Goal: Information Seeking & Learning: Learn about a topic

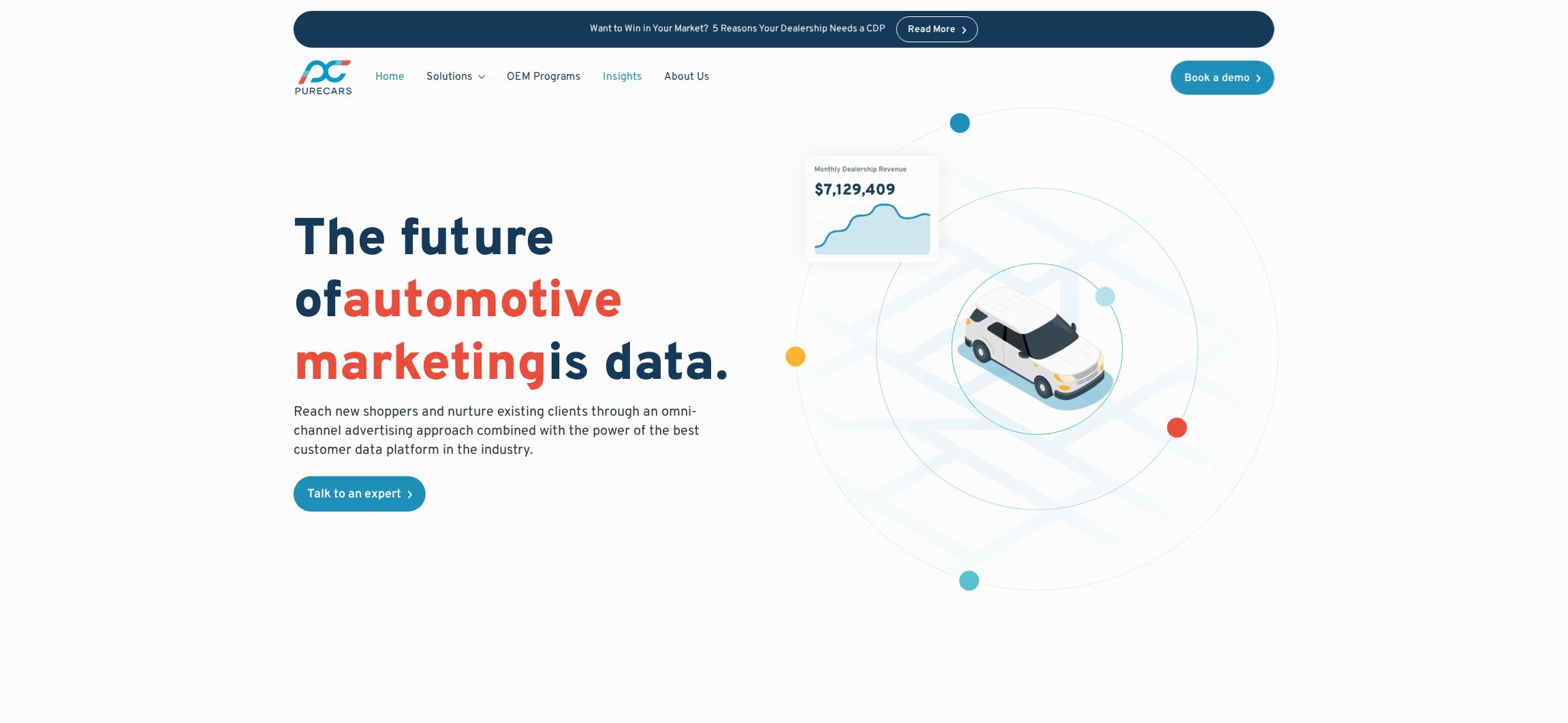
click at [637, 75] on link "Insights" at bounding box center [622, 77] width 61 height 26
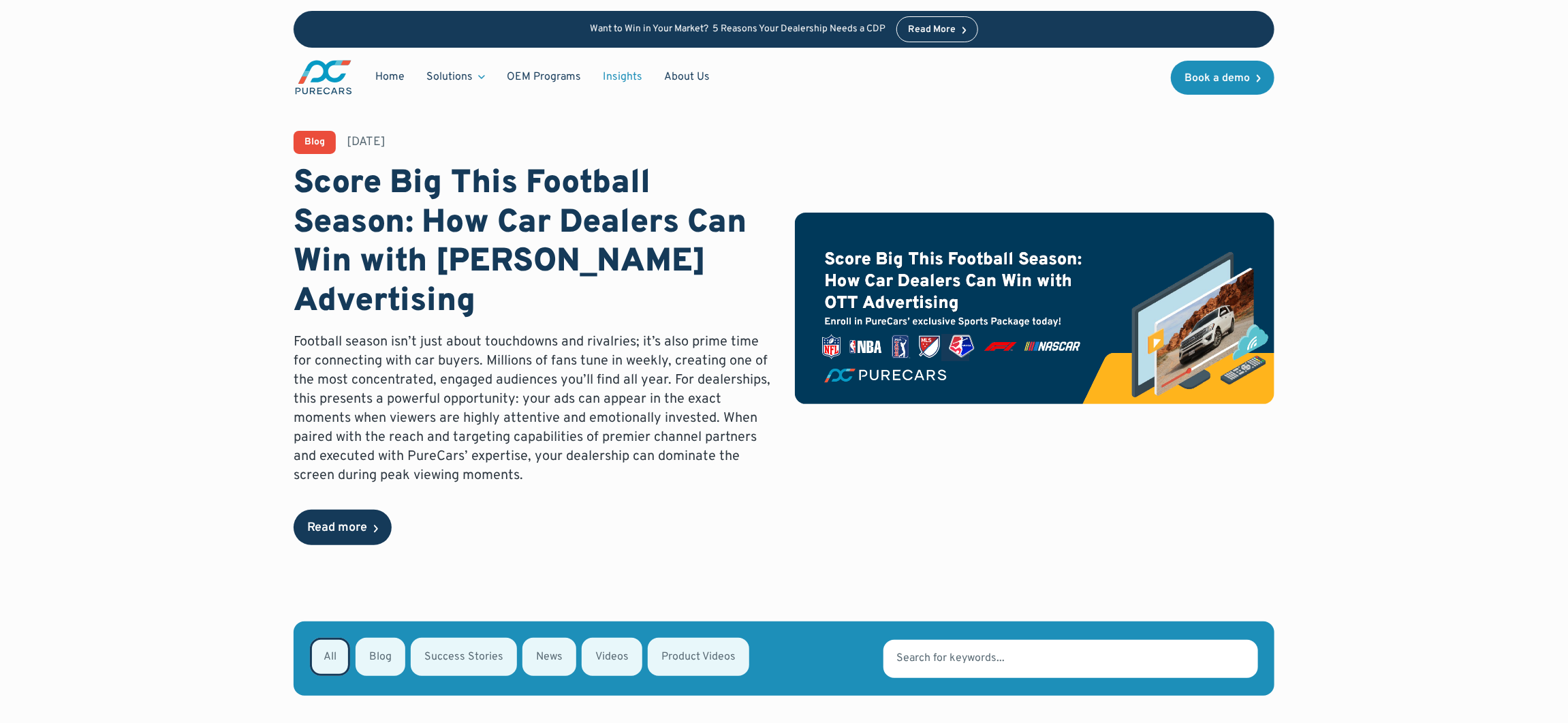
click at [336, 522] on div "Read more" at bounding box center [338, 528] width 60 height 12
